Goal: Navigation & Orientation: Find specific page/section

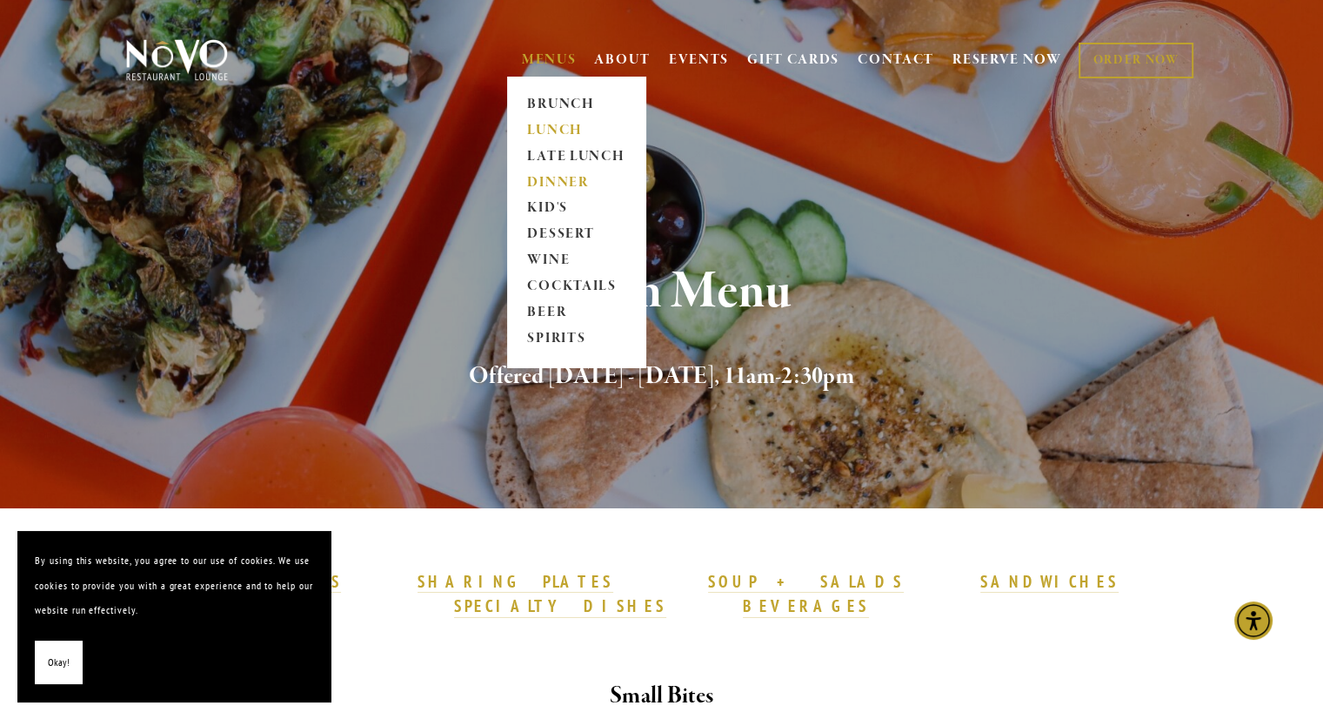
click at [564, 180] on link "DINNER" at bounding box center [576, 183] width 109 height 26
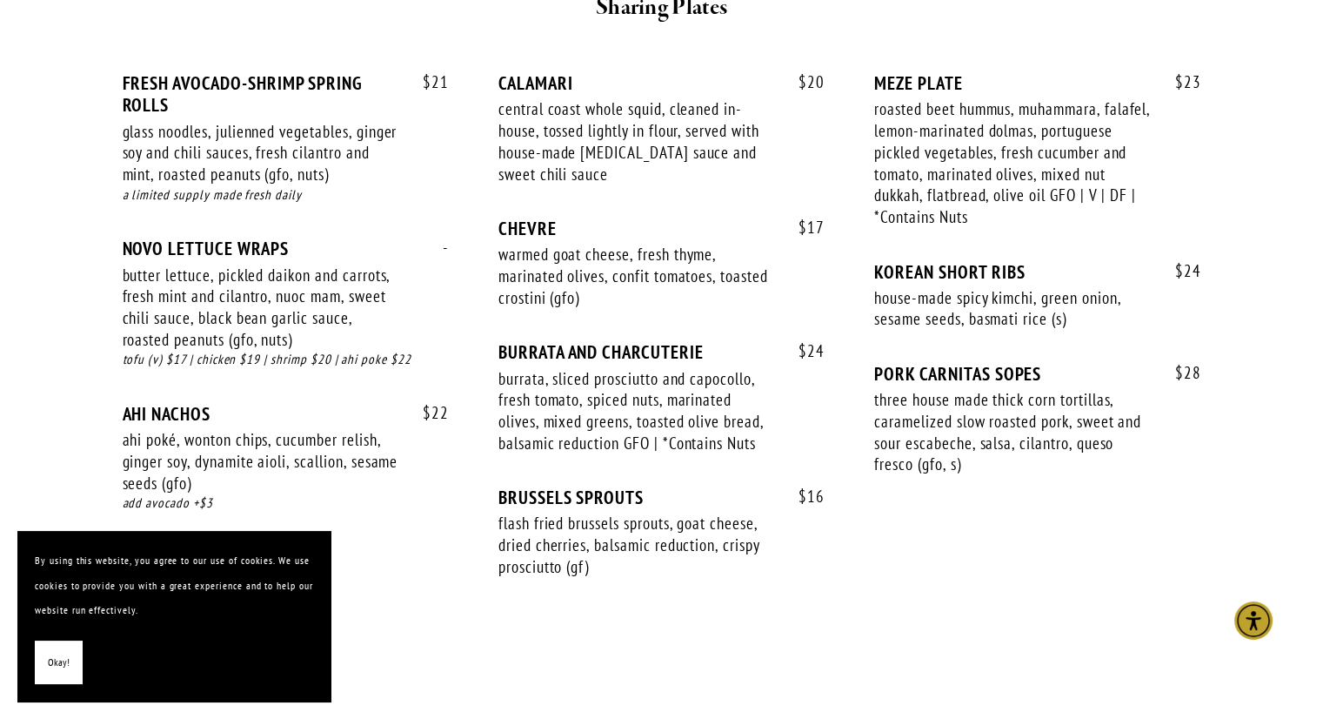
scroll to position [1186, 0]
